Goal: Answer question/provide support

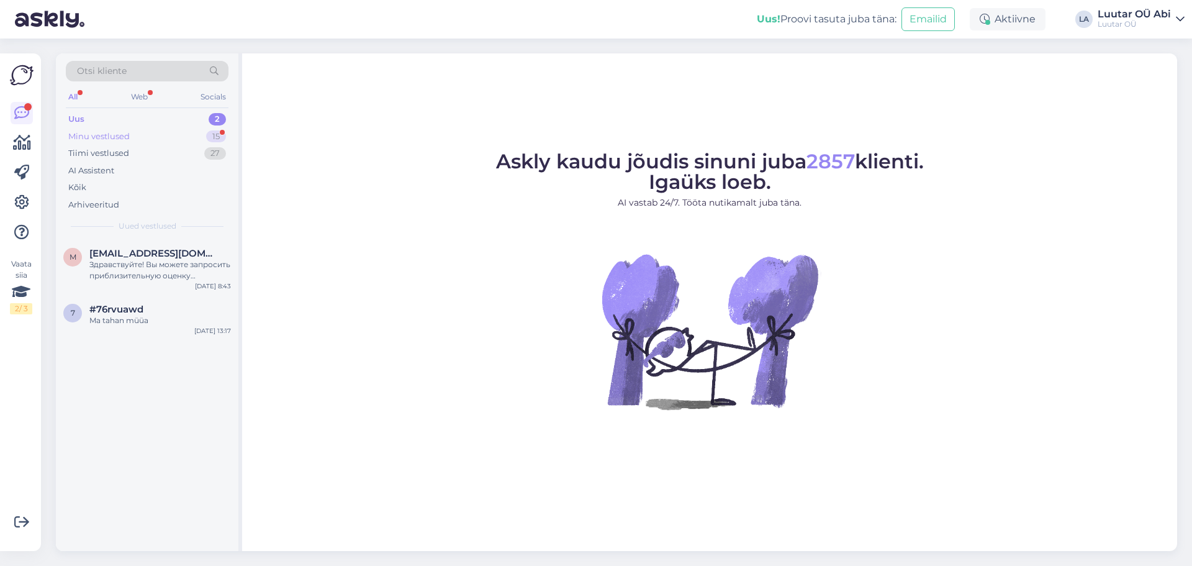
click at [111, 134] on div "Minu vestlused" at bounding box center [98, 136] width 61 height 12
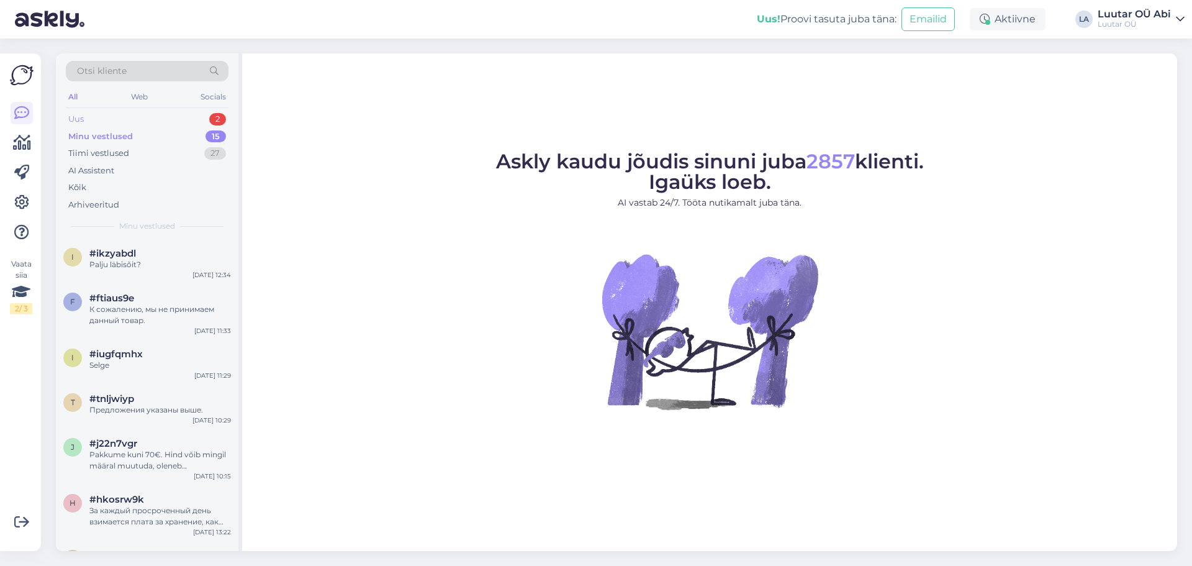
click at [104, 119] on div "Uus 2" at bounding box center [147, 119] width 163 height 17
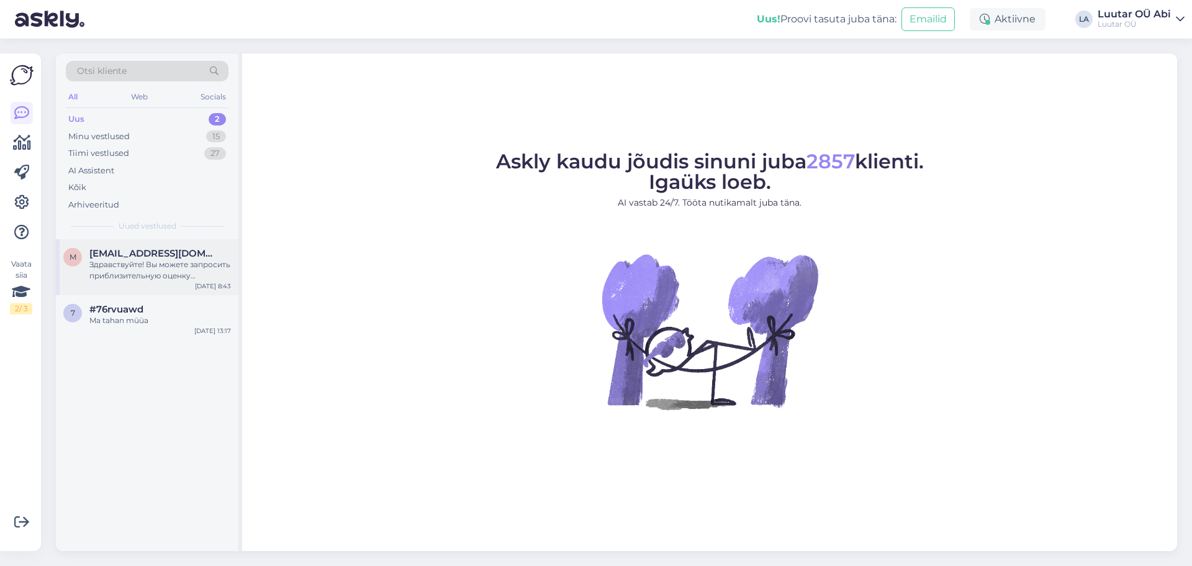
click at [133, 266] on div "Здравствуйте! Вы можете запросить приблизительную оценку стоимости онлайн или п…" at bounding box center [160, 270] width 142 height 22
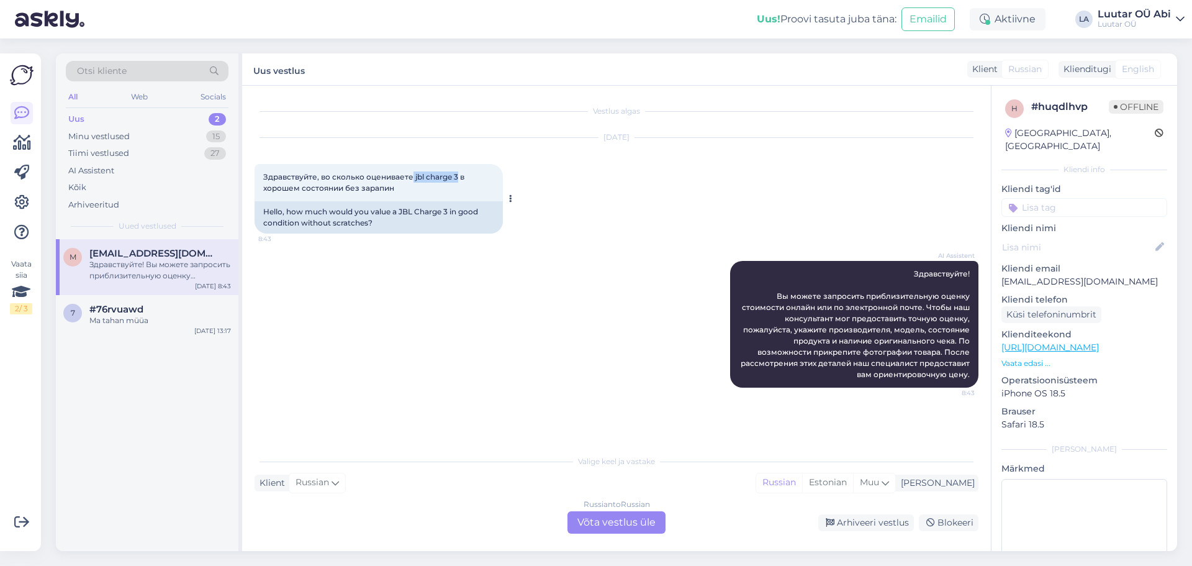
drag, startPoint x: 412, startPoint y: 176, endPoint x: 458, endPoint y: 174, distance: 45.4
click at [458, 174] on span "Здравствуйте, во сколько оцениваете jbl charge 3 в хорошем состоянии без зарапин" at bounding box center [364, 182] width 203 height 20
copy span "jbl charge 3"
click at [528, 535] on div "Vestlus algas [DATE] Здравствуйте, во сколько оцениваете jbl charge 3 в хорошем…" at bounding box center [616, 318] width 749 height 465
click at [602, 522] on div "Russian to Russian Võta vestlus üle" at bounding box center [616, 522] width 98 height 22
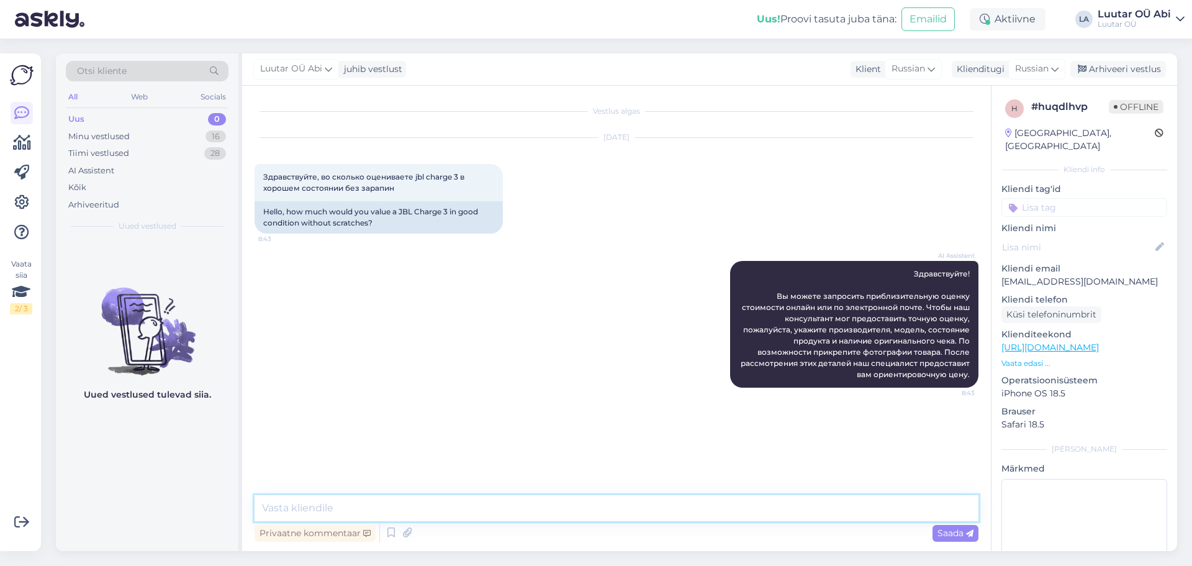
click at [538, 507] on textarea at bounding box center [617, 508] width 724 height 26
click at [490, 505] on textarea at bounding box center [617, 508] width 724 height 26
click at [508, 500] on textarea "За данную колонку можем предложить до 15" at bounding box center [617, 508] width 724 height 26
type textarea "За данную колонку можем предложить до 15€."
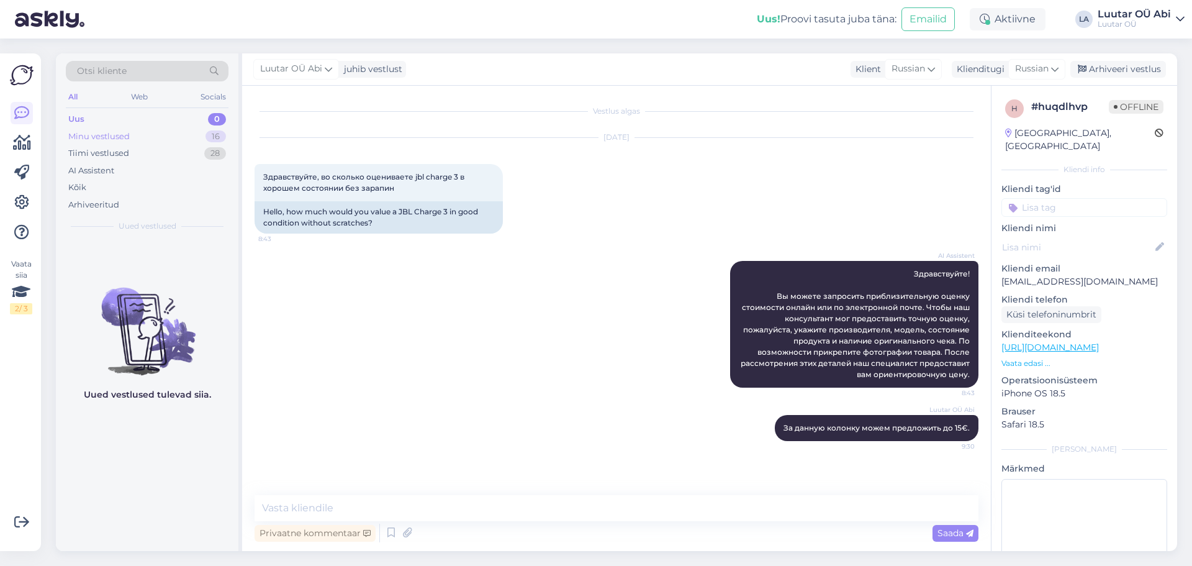
click at [106, 138] on div "Minu vestlused" at bounding box center [98, 136] width 61 height 12
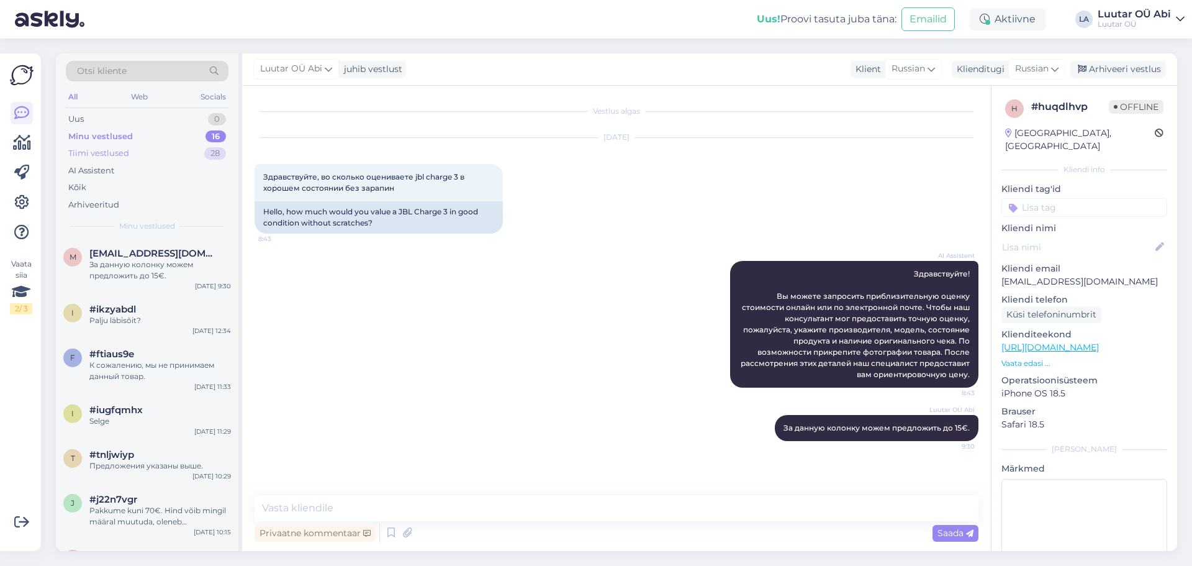
click at [106, 154] on div "Tiimi vestlused" at bounding box center [98, 153] width 61 height 12
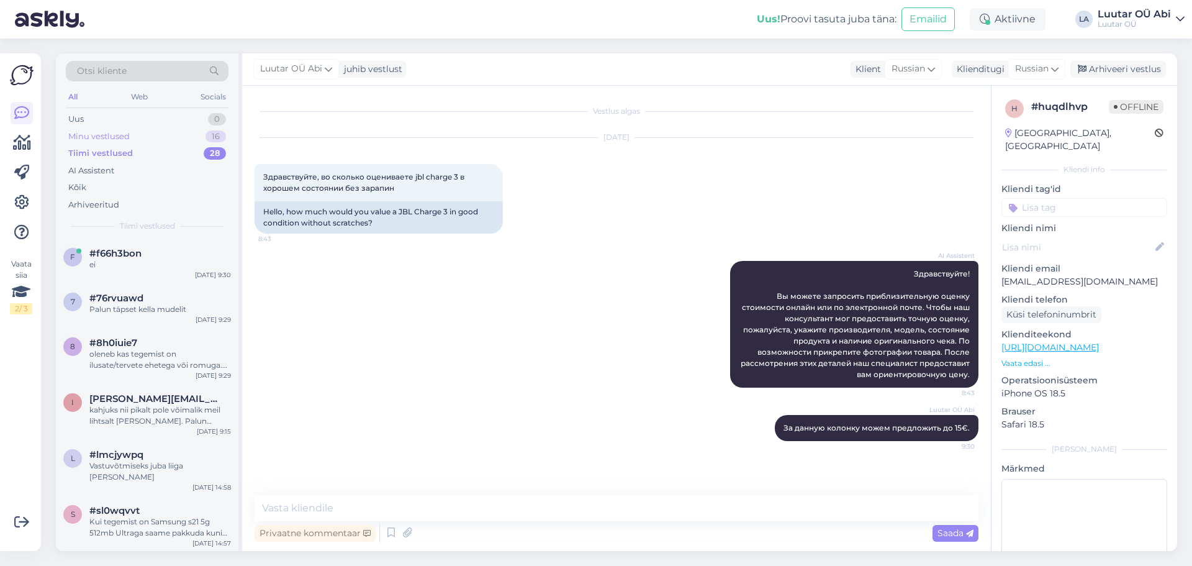
click at [115, 138] on div "Minu vestlused" at bounding box center [98, 136] width 61 height 12
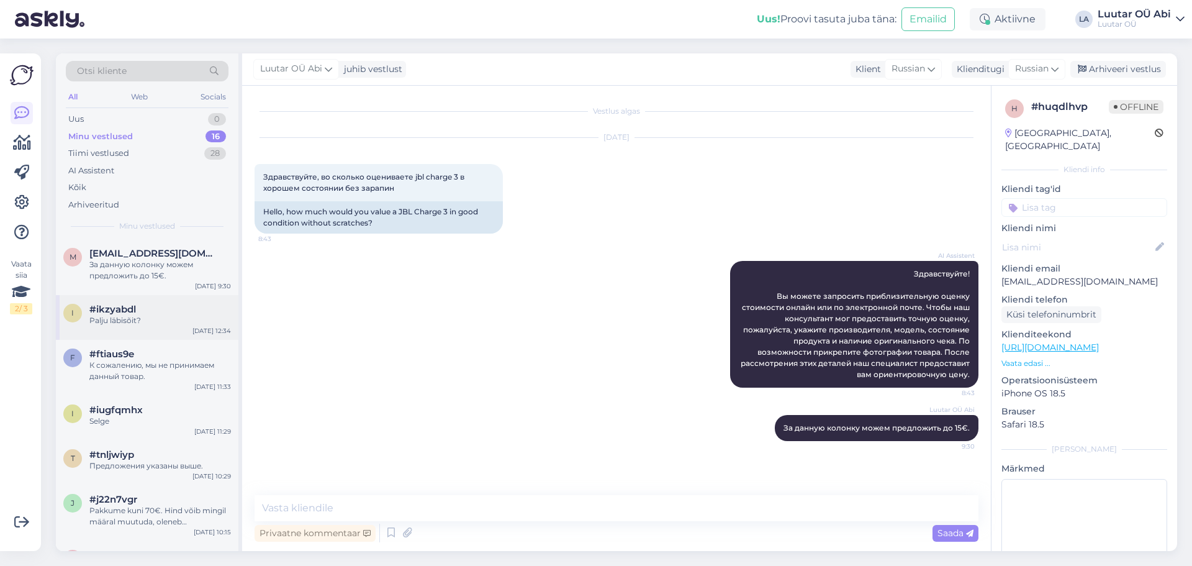
drag, startPoint x: 124, startPoint y: 312, endPoint x: 115, endPoint y: 312, distance: 8.1
click at [115, 312] on span "#ikzyabdl" at bounding box center [112, 309] width 47 height 11
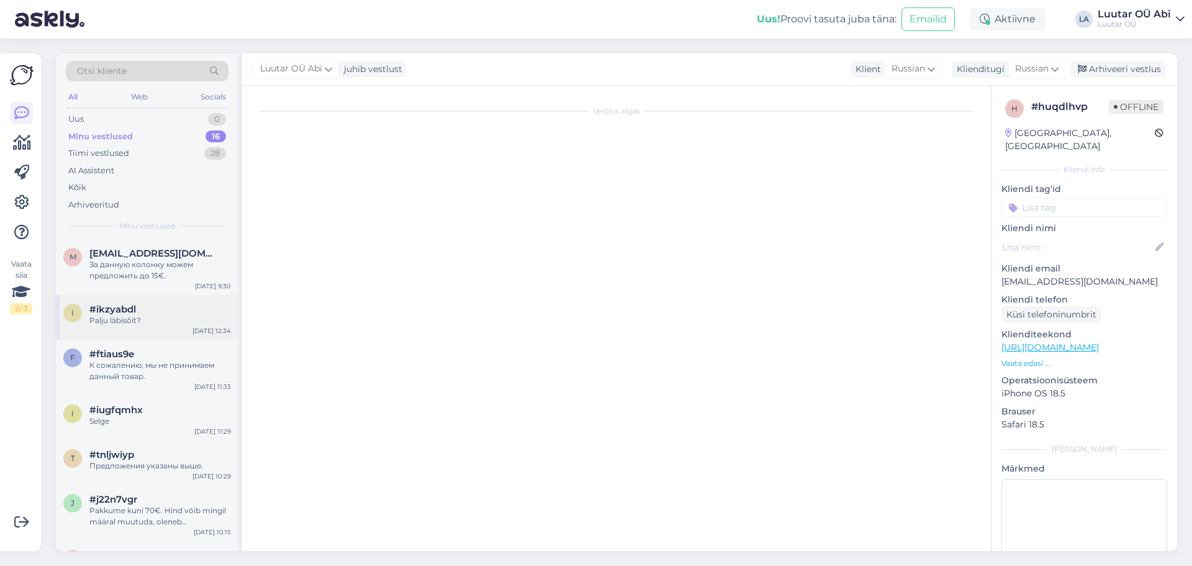
scroll to position [376, 0]
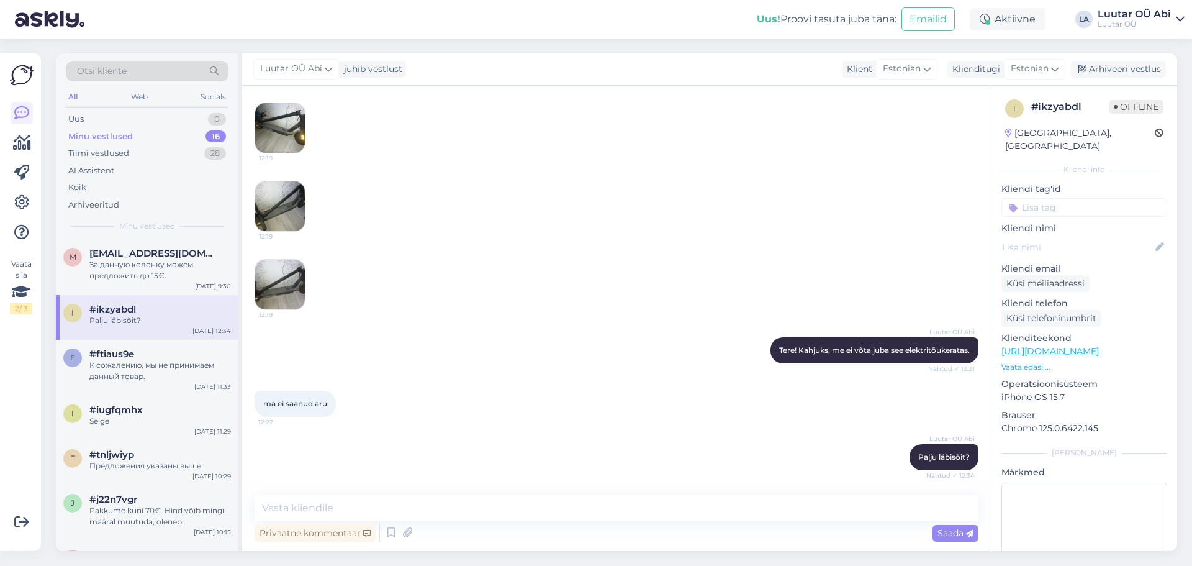
drag, startPoint x: 160, startPoint y: 309, endPoint x: 148, endPoint y: 314, distance: 12.8
click at [148, 314] on div "#ikzyabdl" at bounding box center [160, 309] width 142 height 11
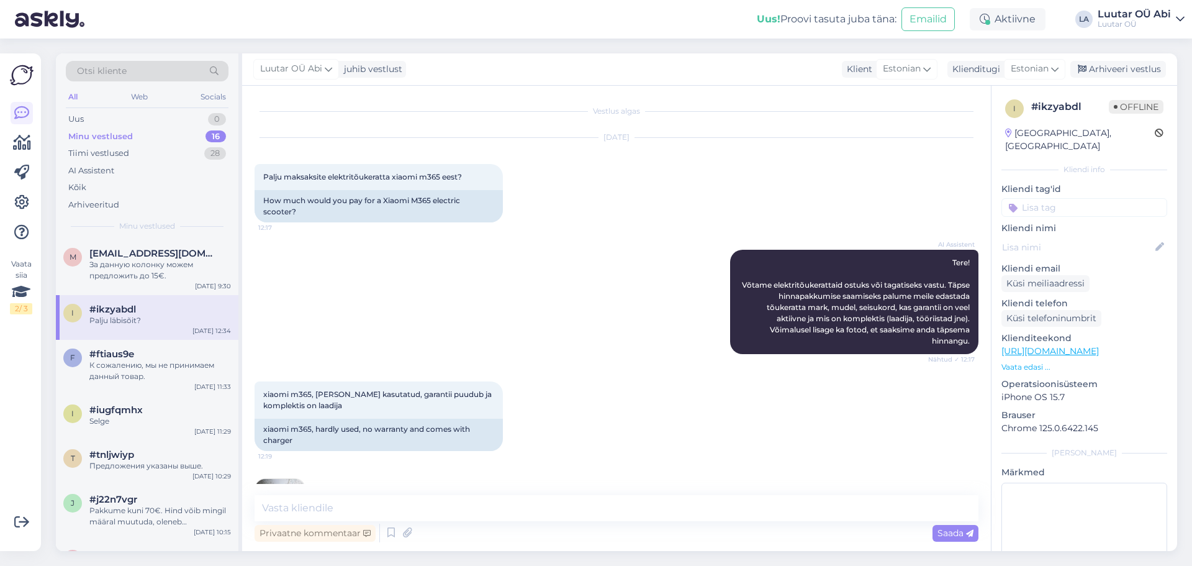
drag, startPoint x: 124, startPoint y: 320, endPoint x: 110, endPoint y: 327, distance: 15.8
click at [110, 327] on div "i #ikzyabdl Palju läbisõit? [DATE] 12:34" at bounding box center [147, 317] width 183 height 45
drag, startPoint x: 114, startPoint y: 326, endPoint x: 201, endPoint y: 320, distance: 87.7
click at [201, 320] on div "i #ikzyabdl Palju läbisõit? [DATE] 12:34" at bounding box center [147, 317] width 183 height 45
click at [94, 120] on div "Uus 0" at bounding box center [147, 119] width 163 height 17
